Goal: Transaction & Acquisition: Purchase product/service

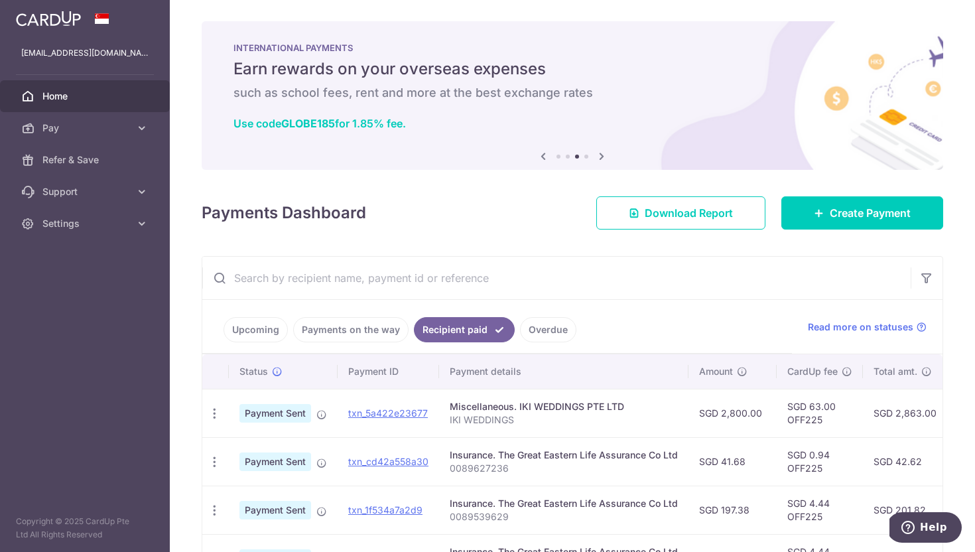
scroll to position [99, 0]
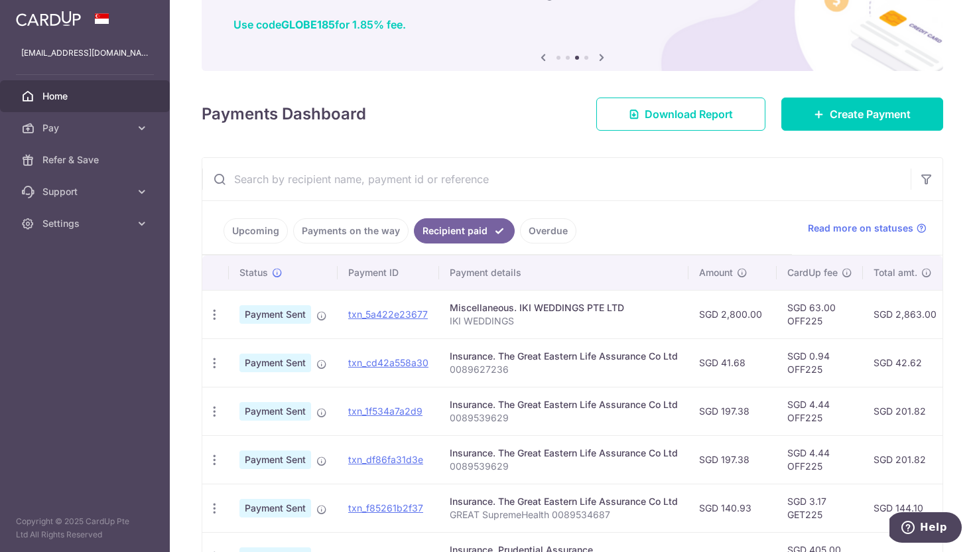
click at [259, 229] on link "Upcoming" at bounding box center [255, 230] width 64 height 25
click at [347, 234] on link "Payments on the way" at bounding box center [369, 230] width 115 height 25
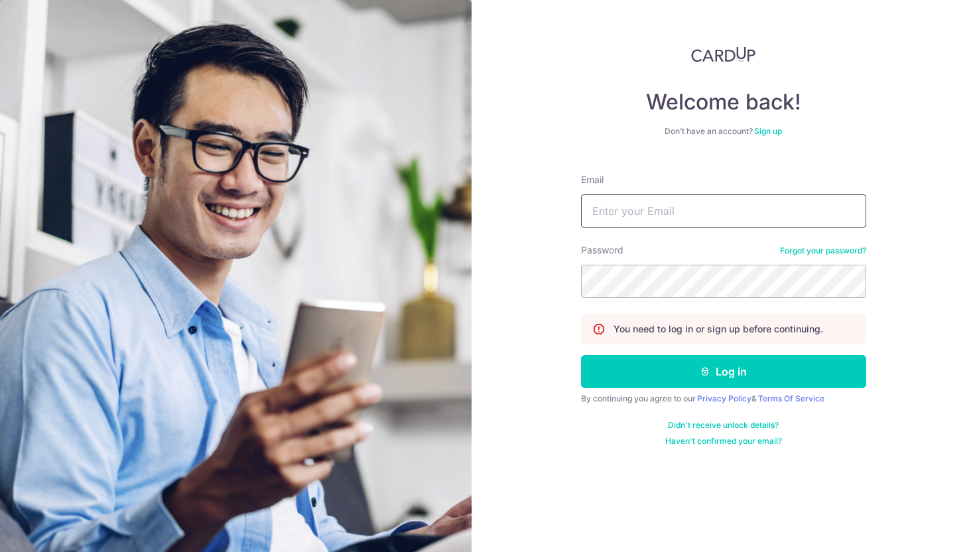
click at [676, 207] on input "Email" at bounding box center [723, 210] width 285 height 33
type input "kaiyun_luv89@hotmail.com"
click at [581, 355] on button "Log in" at bounding box center [723, 371] width 285 height 33
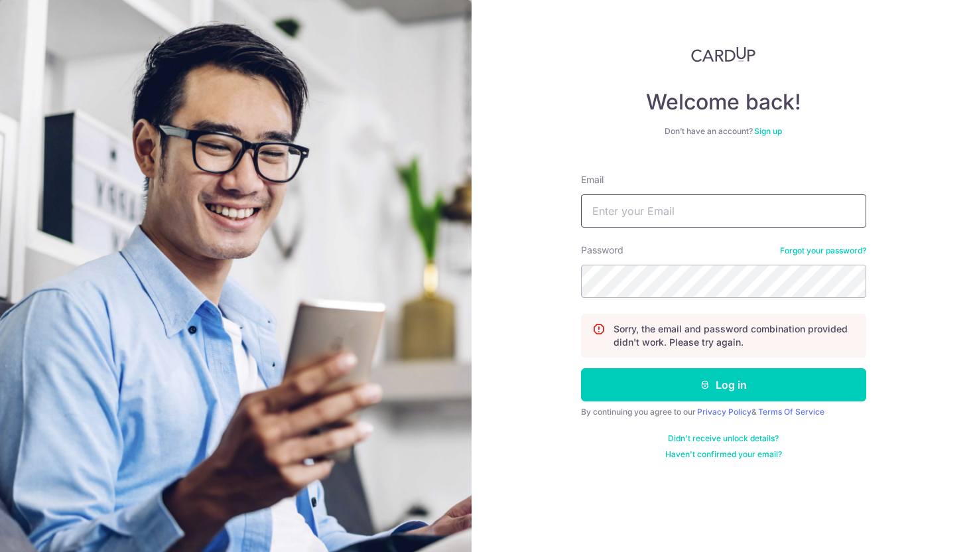
click at [675, 211] on input "Email" at bounding box center [723, 210] width 285 height 33
type input "kaiyun_luv89@hotmail.com"
click at [581, 368] on button "Log in" at bounding box center [723, 384] width 285 height 33
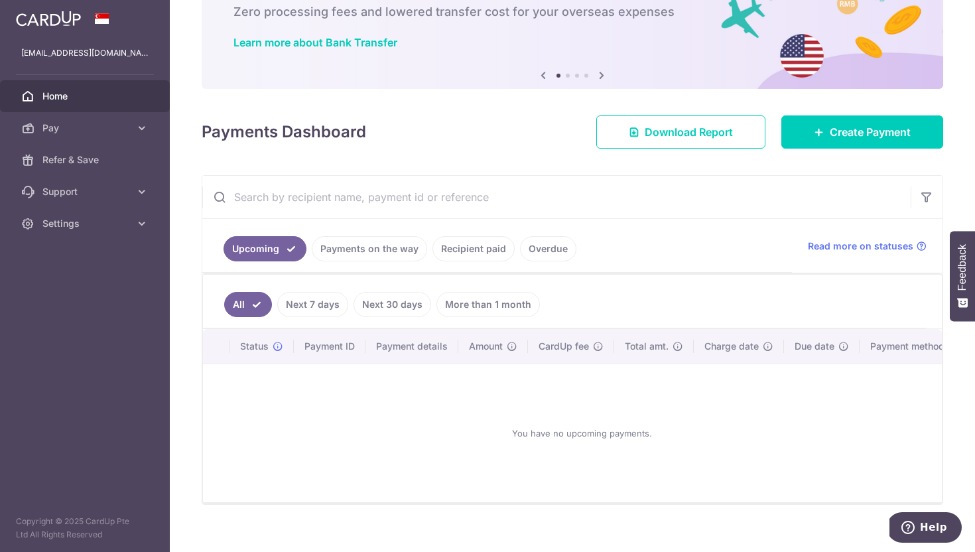
scroll to position [82, 0]
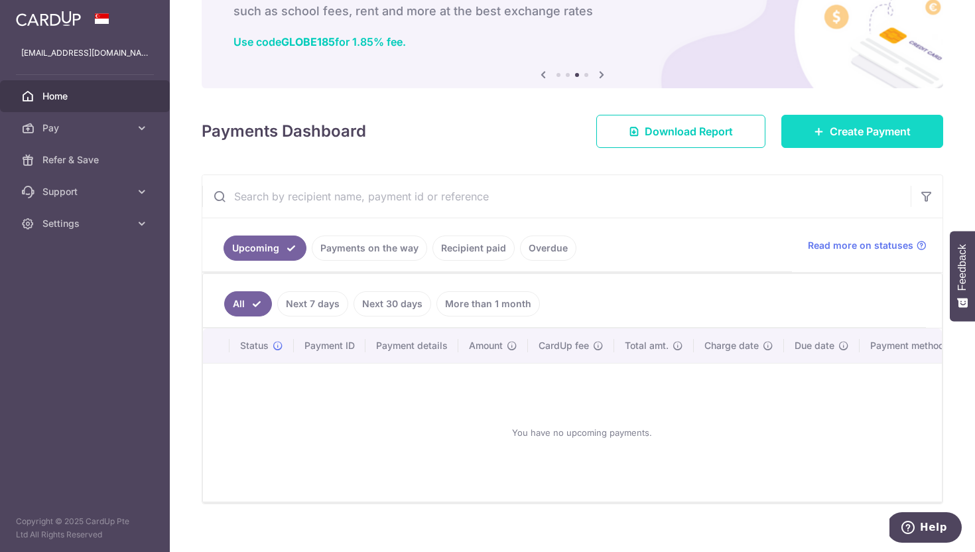
click at [869, 127] on span "Create Payment" at bounding box center [869, 131] width 81 height 16
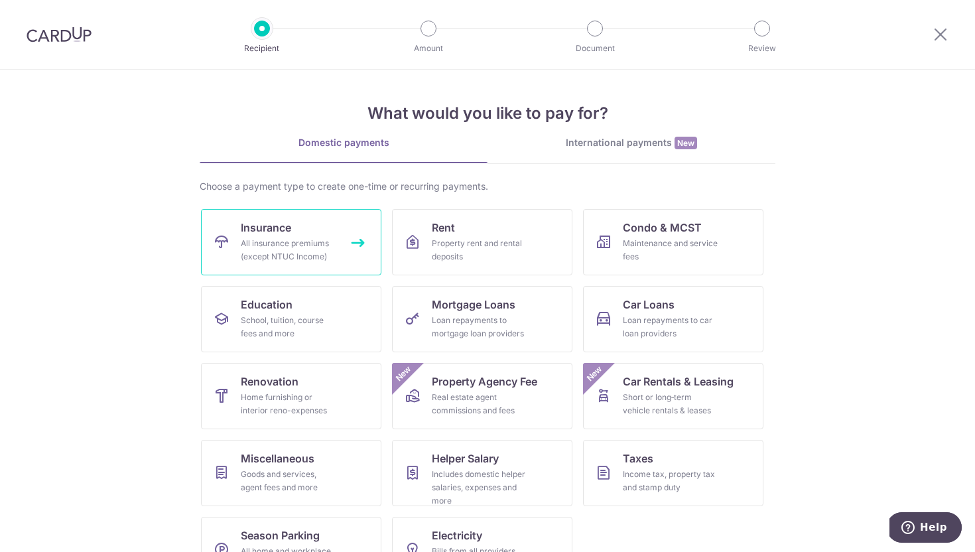
click at [291, 225] on span "Insurance" at bounding box center [266, 227] width 50 height 16
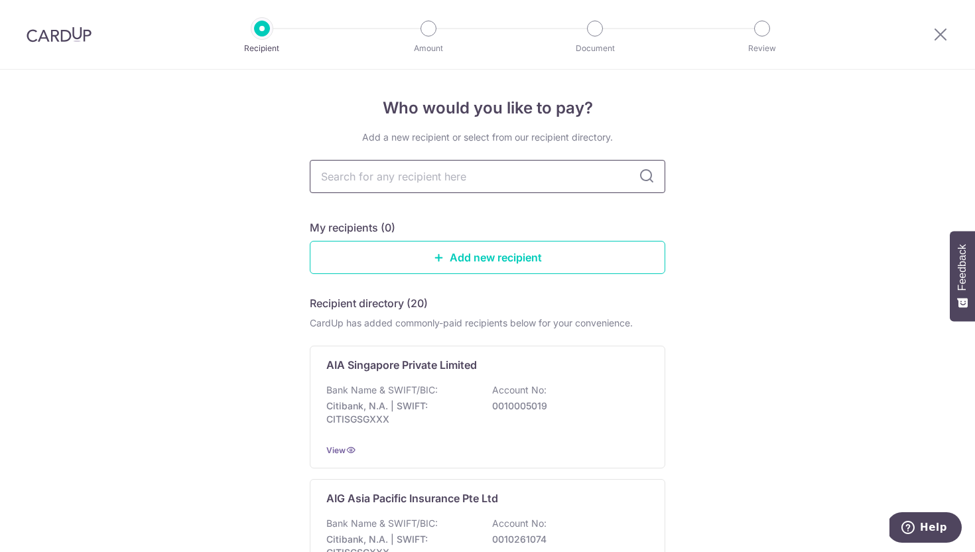
click at [446, 168] on input "text" at bounding box center [487, 176] width 355 height 33
type input "pru"
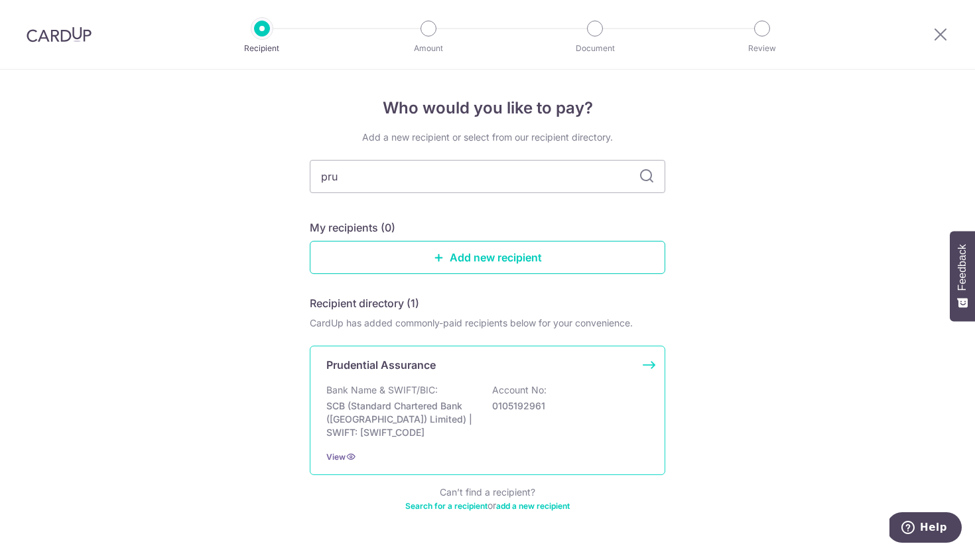
click at [399, 395] on p "Bank Name & SWIFT/BIC:" at bounding box center [381, 389] width 111 height 13
